Goal: Information Seeking & Learning: Learn about a topic

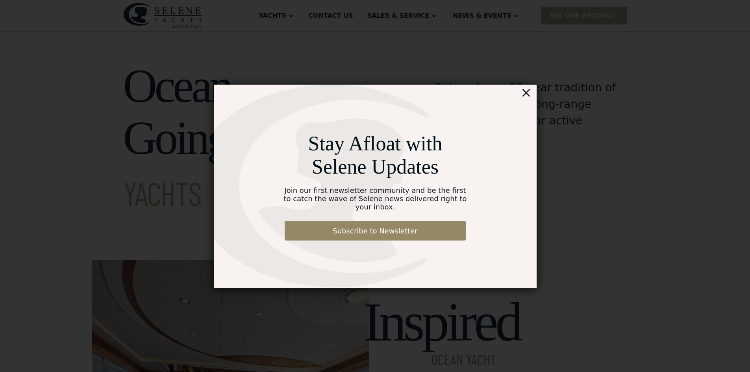
click at [526, 97] on div "×" at bounding box center [525, 93] width 11 height 16
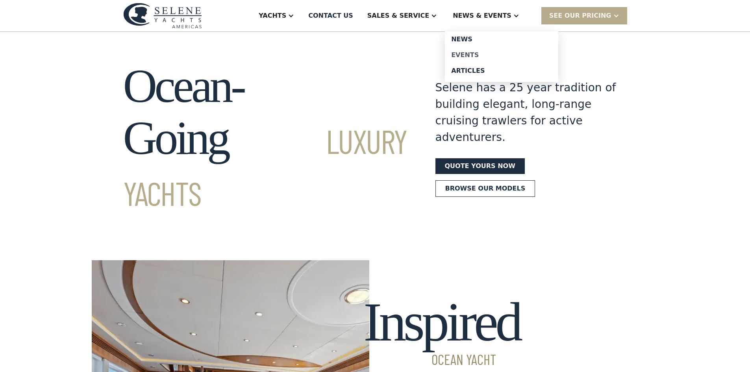
click at [490, 54] on div "Events" at bounding box center [501, 55] width 101 height 6
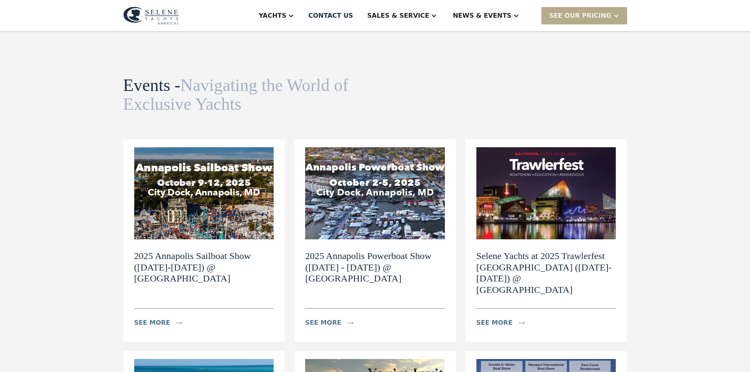
click at [162, 259] on h2 "2025 Annapolis Sailboat Show (October 9-12) @ City Dock" at bounding box center [204, 267] width 140 height 34
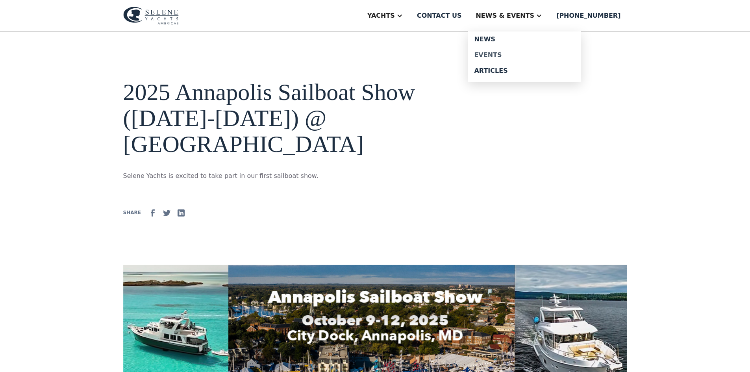
click at [526, 55] on div "Events" at bounding box center [524, 55] width 101 height 6
